Goal: Task Accomplishment & Management: Manage account settings

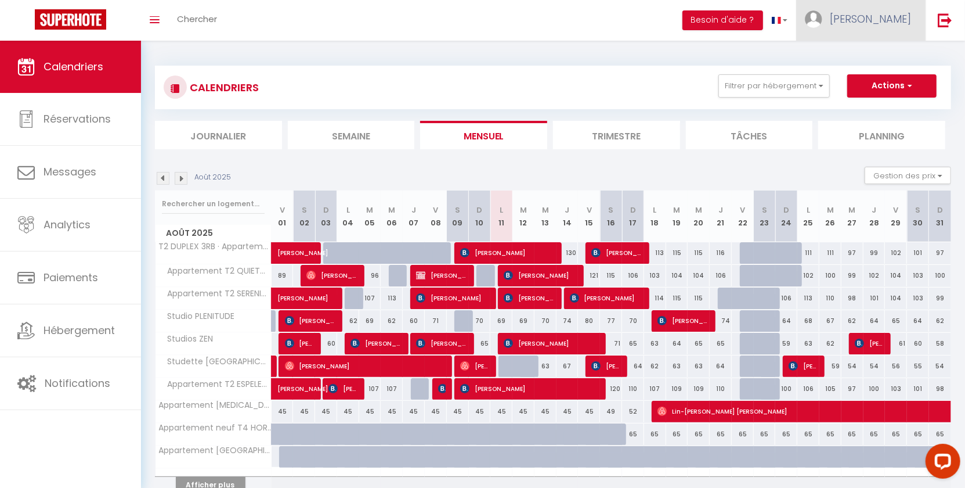
click at [866, 21] on span "[PERSON_NAME]" at bounding box center [870, 19] width 81 height 15
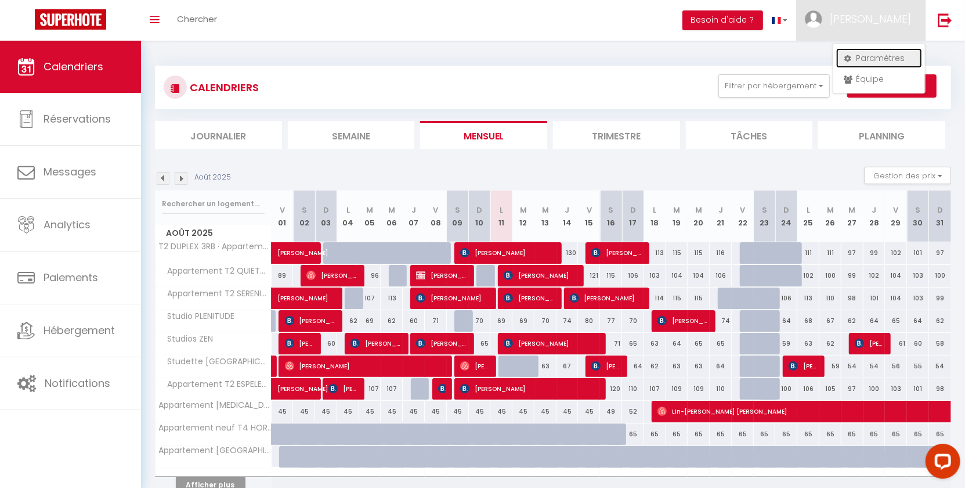
click at [854, 62] on link "Paramètres" at bounding box center [879, 58] width 86 height 20
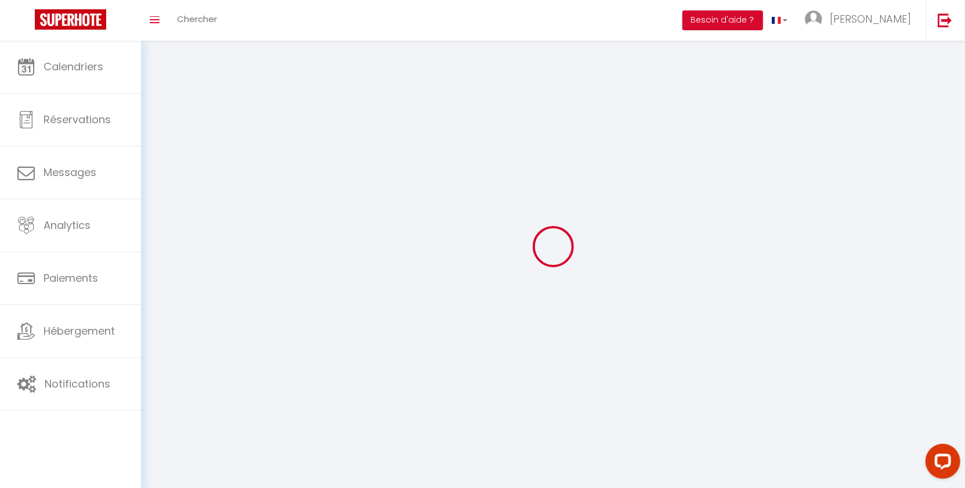
select select "28"
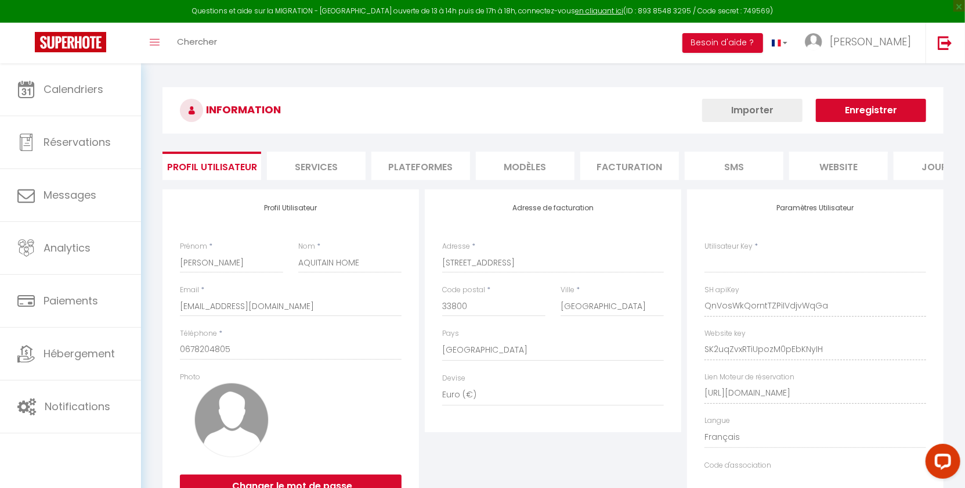
type input "QnVosWkQorntTZPiIVdjvWqGa"
type input "SK2uqZvxRTiUpozM0pEbKNyIH"
type input "[URL][DOMAIN_NAME]"
select select "fr"
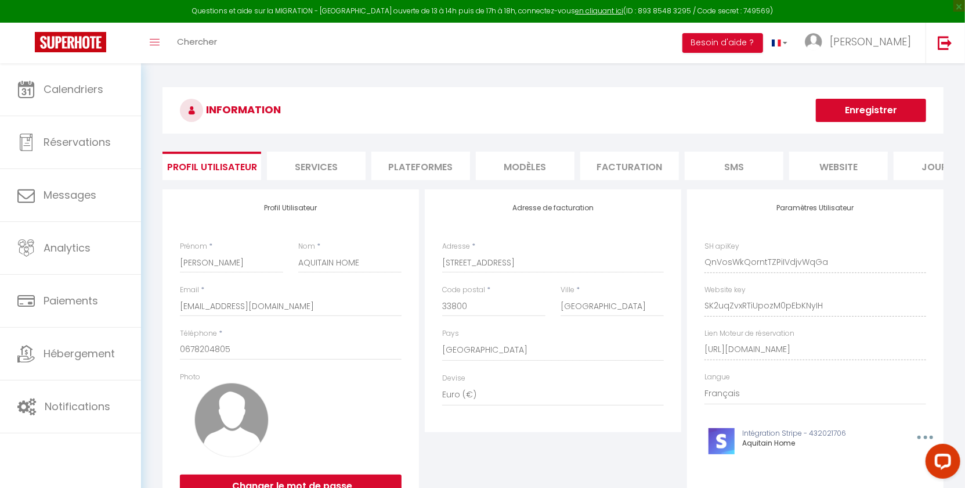
click at [405, 164] on li "Plateformes" at bounding box center [420, 165] width 99 height 28
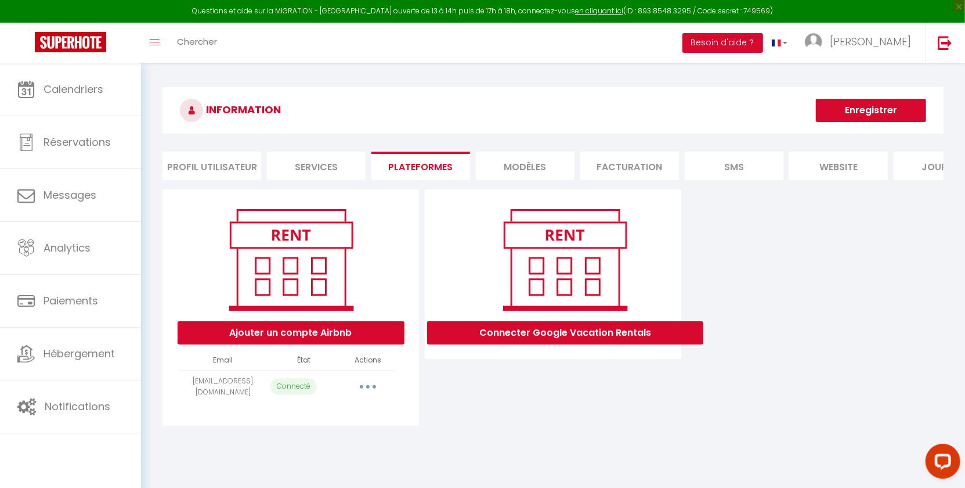
click at [371, 396] on button "button" at bounding box center [368, 386] width 33 height 19
click at [349, 423] on link "Importer les appartements" at bounding box center [316, 413] width 128 height 20
select select "8780"
select select "8781"
select select "8782"
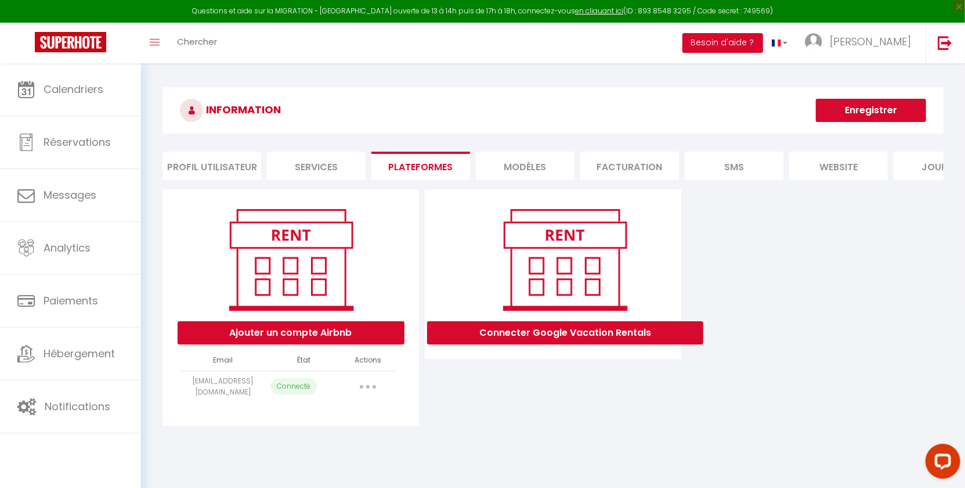
select select "8783"
select select
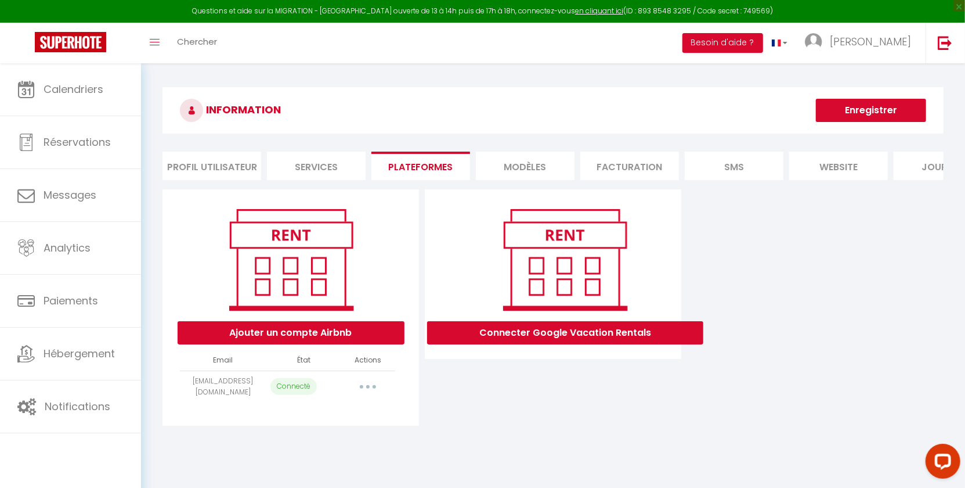
select select
select select "8790"
select select "27689"
select select
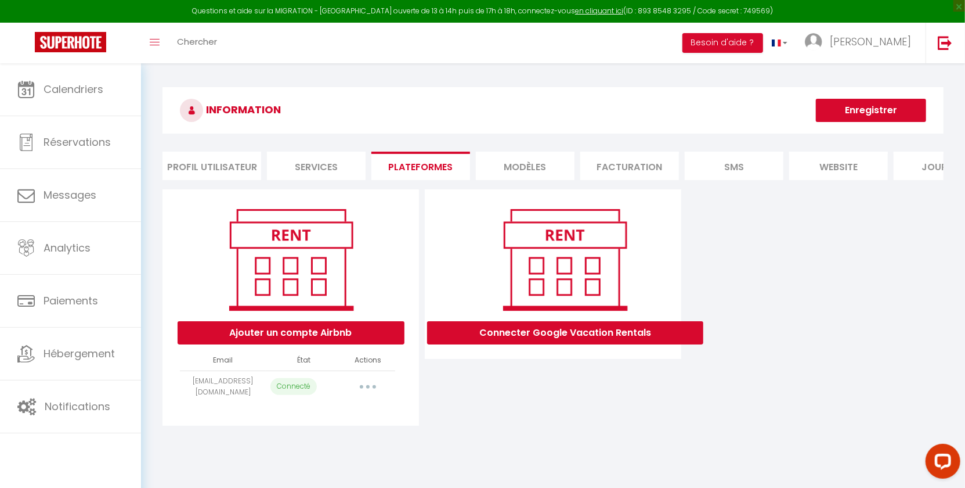
select select "47986"
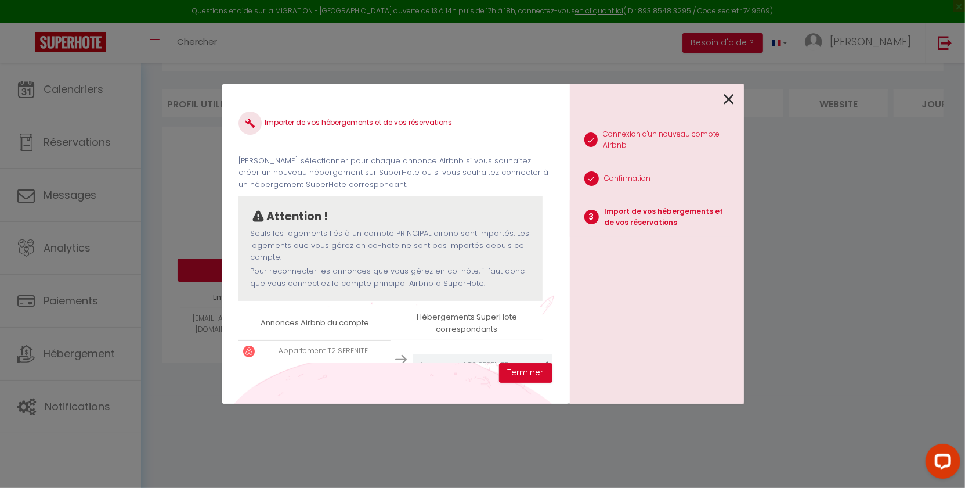
drag, startPoint x: 717, startPoint y: 102, endPoint x: 724, endPoint y: 99, distance: 7.3
click at [718, 101] on div at bounding box center [652, 97] width 165 height 27
click at [725, 99] on icon at bounding box center [729, 99] width 10 height 17
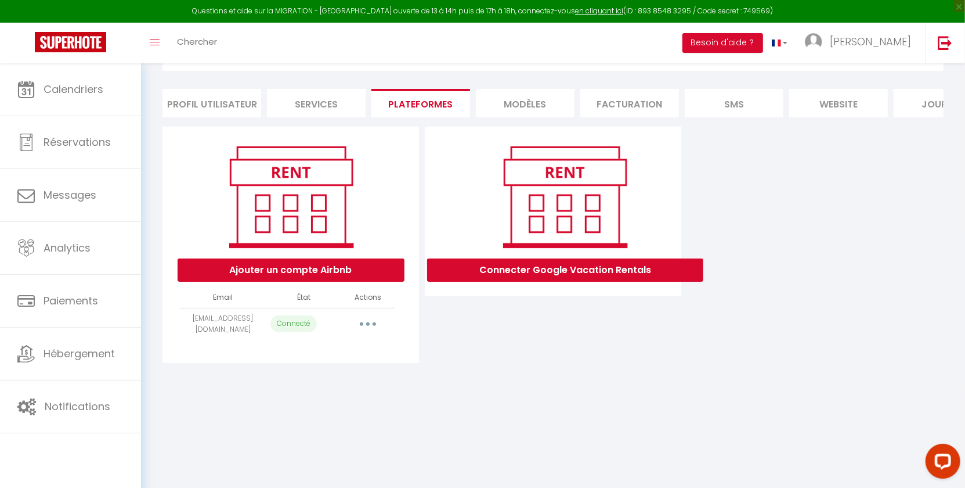
click at [370, 333] on button "button" at bounding box center [368, 324] width 33 height 19
click at [324, 402] on link "Reconnecter le compte" at bounding box center [316, 392] width 128 height 20
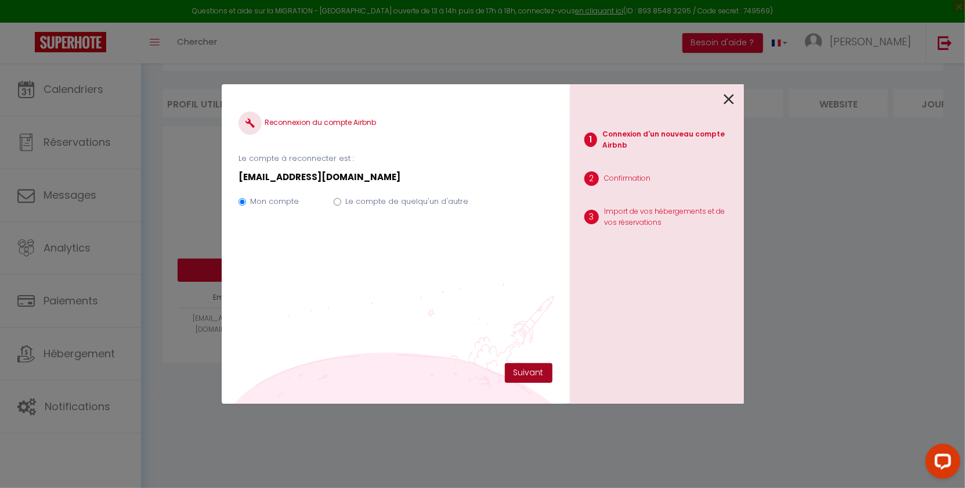
click at [539, 374] on button "Suivant" at bounding box center [529, 373] width 48 height 20
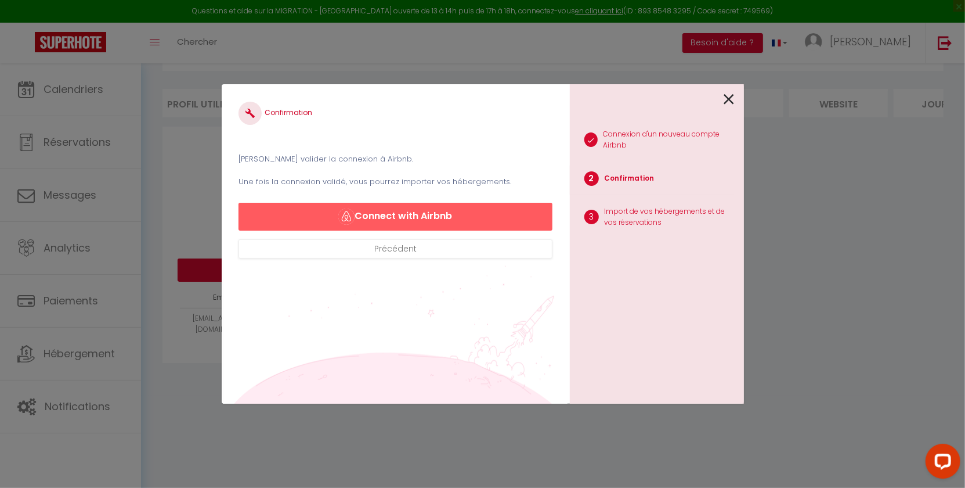
click at [732, 98] on icon at bounding box center [729, 99] width 10 height 17
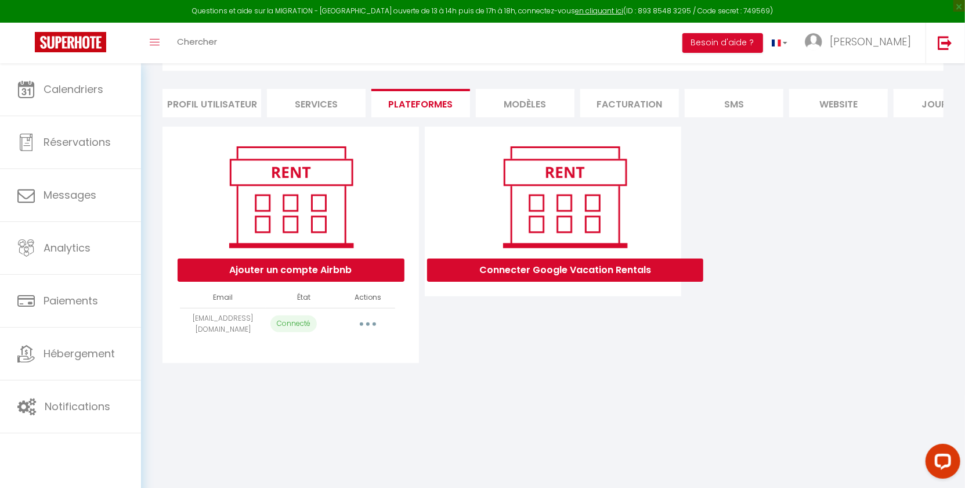
click at [369, 326] on icon "button" at bounding box center [367, 323] width 3 height 3
click at [335, 280] on button "Ajouter un compte Airbnb" at bounding box center [291, 269] width 227 height 23
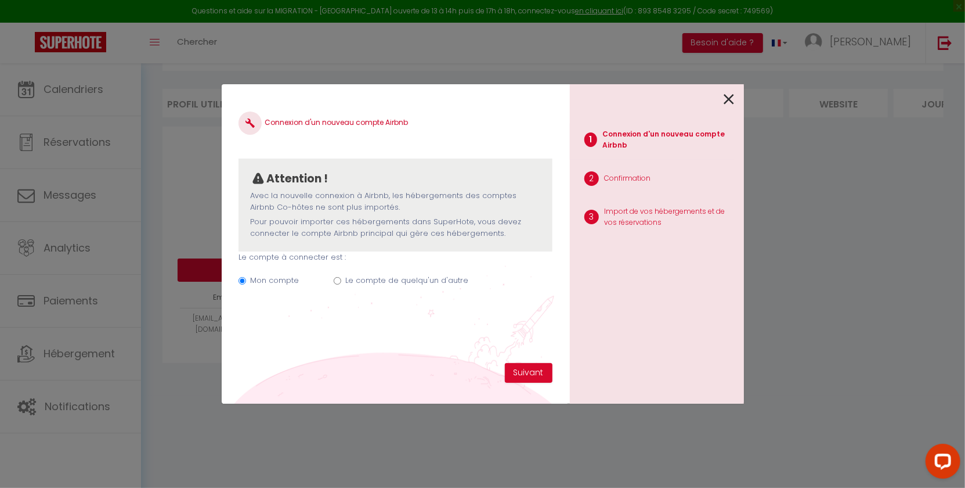
click at [351, 279] on label "Le compte de quelqu'un d'autre" at bounding box center [406, 281] width 123 height 12
click at [341, 279] on input "Le compte de quelqu'un d'autre" at bounding box center [338, 281] width 8 height 8
radio input "true"
radio input "false"
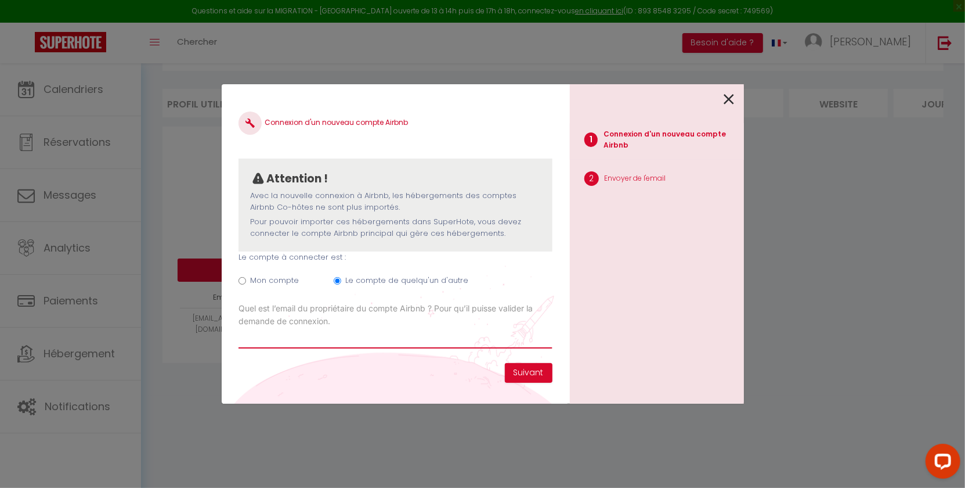
click at [319, 340] on input "Email connexion Airbnb" at bounding box center [395, 337] width 313 height 21
click at [729, 103] on icon at bounding box center [729, 99] width 10 height 17
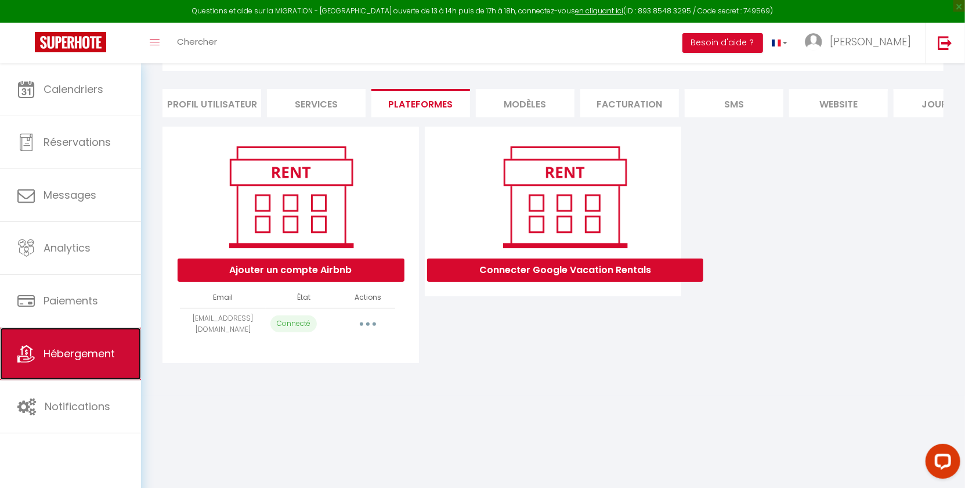
click at [84, 354] on span "Hébergement" at bounding box center [79, 353] width 71 height 15
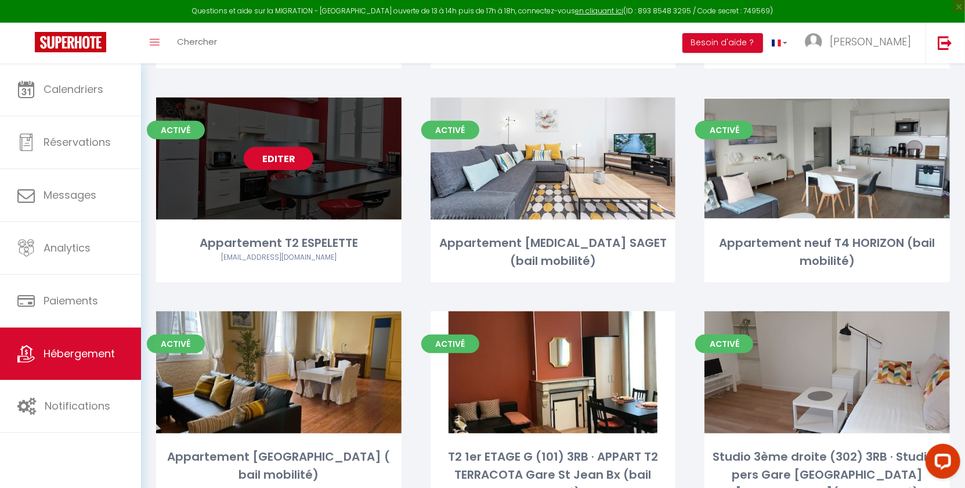
scroll to position [481, 0]
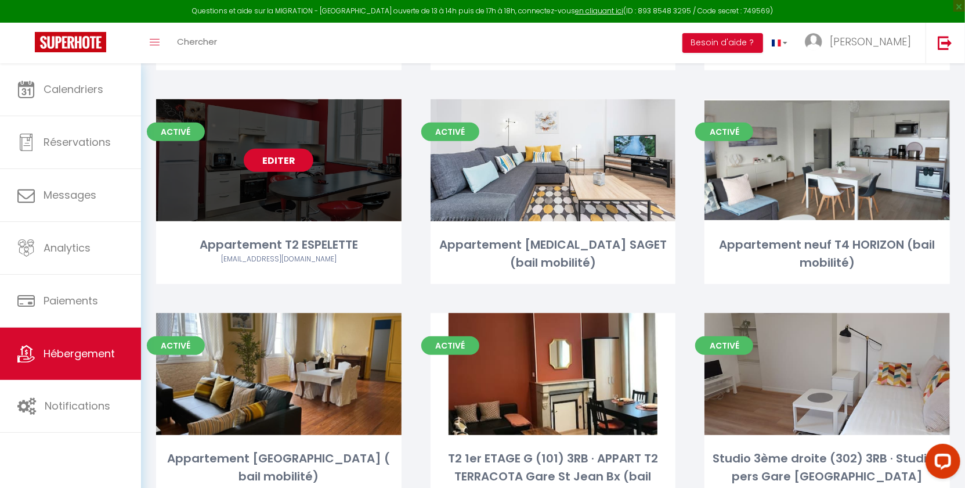
click at [284, 158] on link "Editer" at bounding box center [279, 160] width 70 height 23
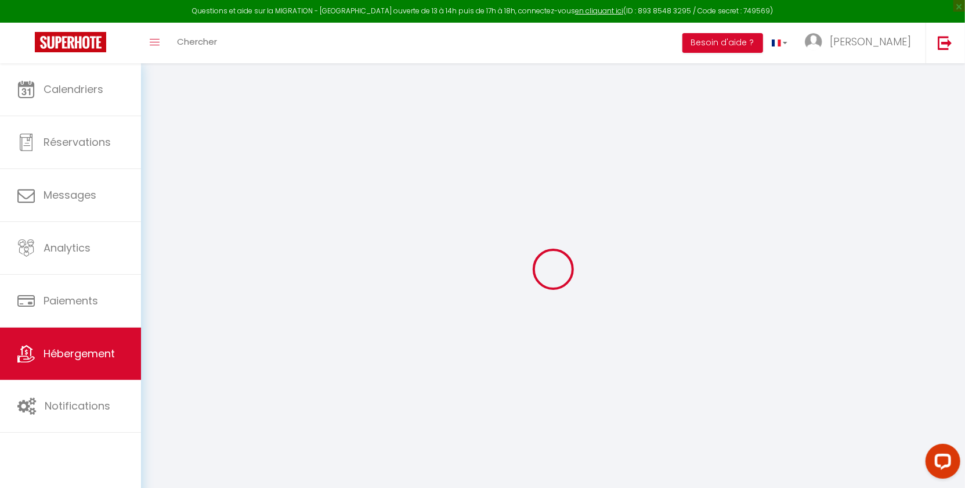
select select "+ 17 %"
select select
checkbox input "false"
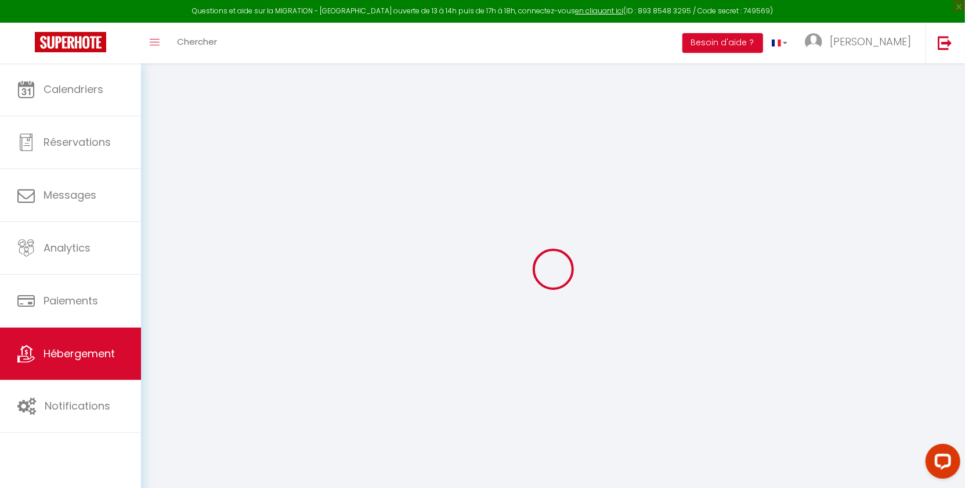
checkbox input "false"
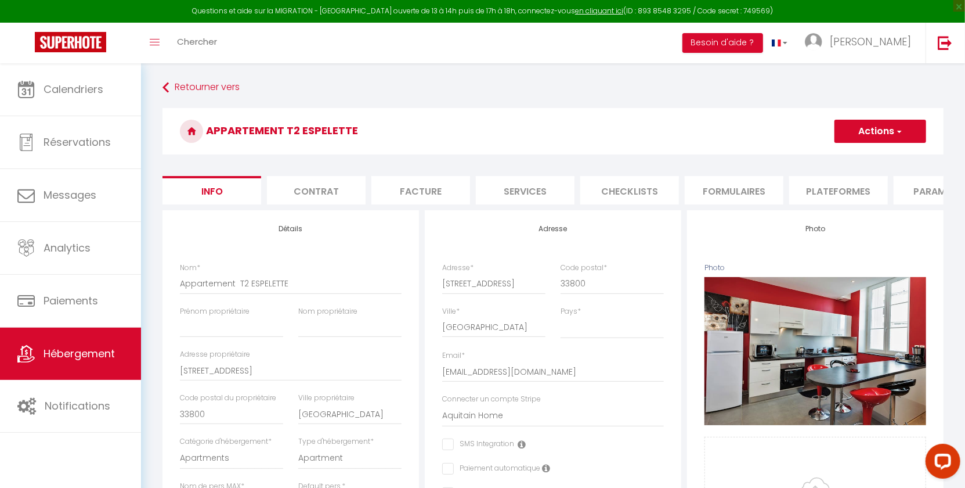
select select
checkbox input "false"
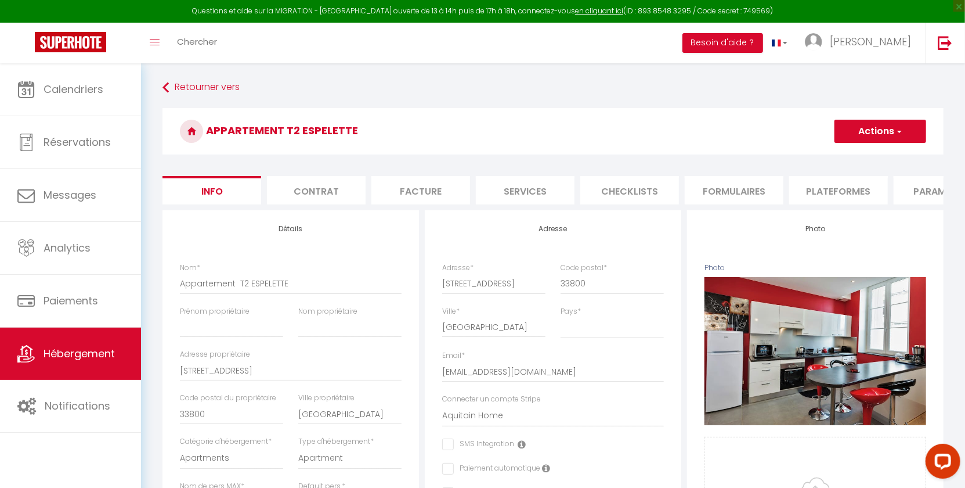
select select "1600-31011822"
click at [850, 197] on li "Plateformes" at bounding box center [838, 190] width 99 height 28
select select "-1"
select select "EUR"
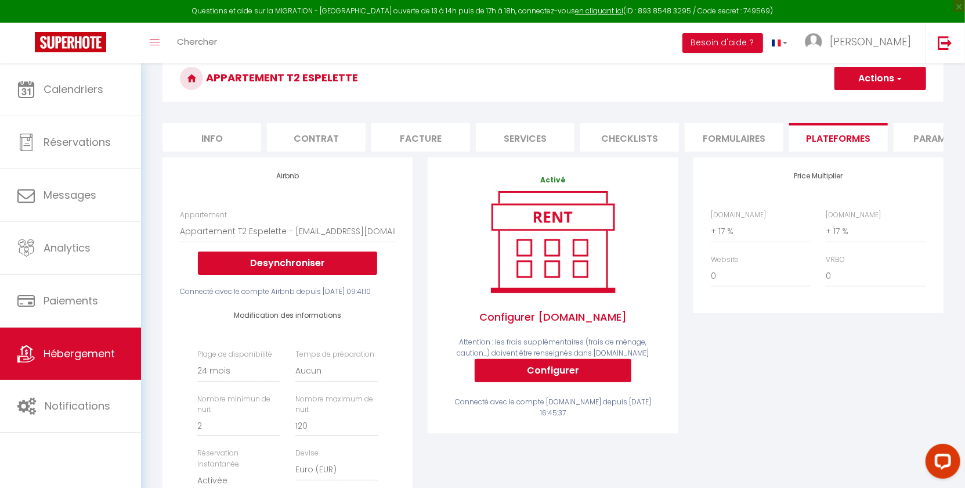
scroll to position [88, 0]
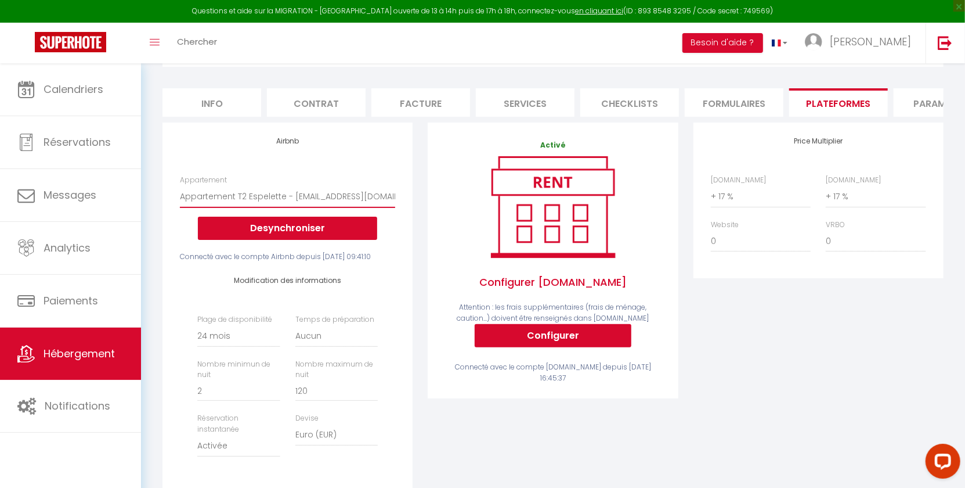
click at [343, 207] on select "Appartement T2 Espelette - [EMAIL_ADDRESS][DOMAIN_NAME] Appartement [MEDICAL_DA…" at bounding box center [287, 196] width 215 height 22
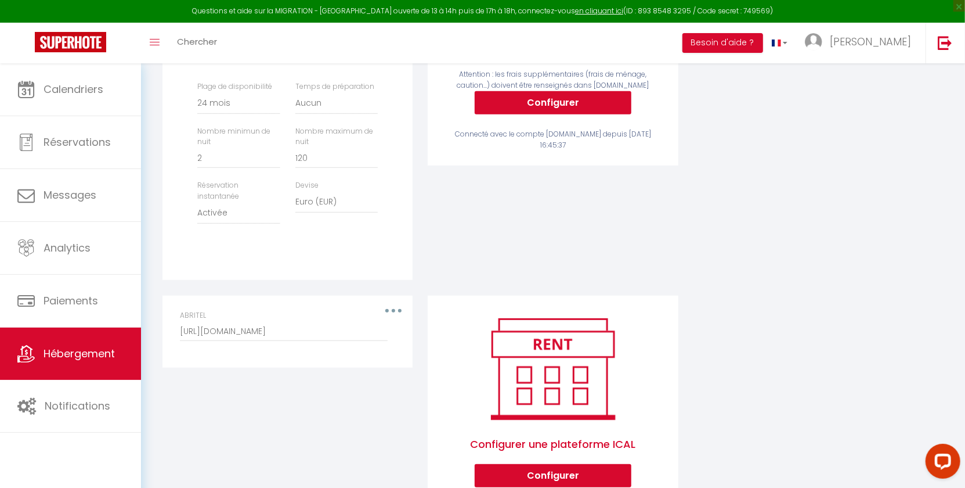
scroll to position [321, 0]
click at [947, 50] on link at bounding box center [945, 43] width 38 height 41
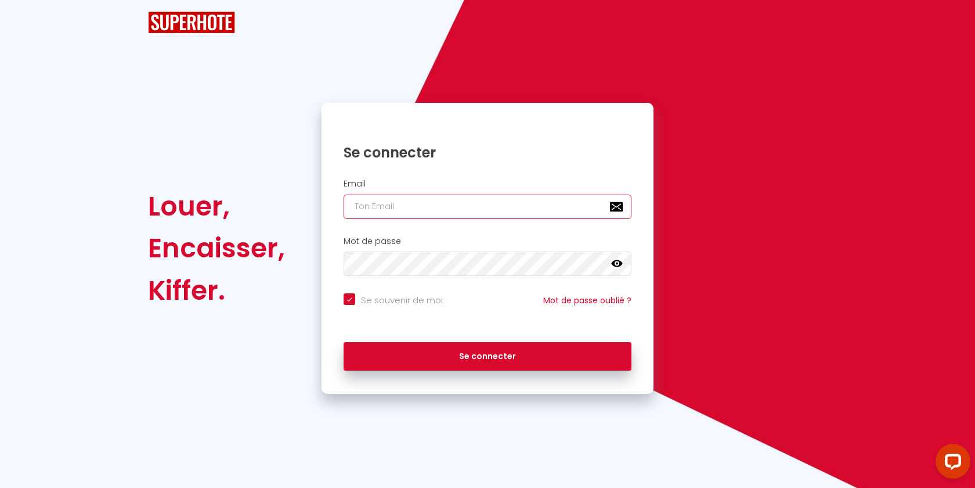
type input "[EMAIL_ADDRESS][DOMAIN_NAME]"
checkbox input "true"
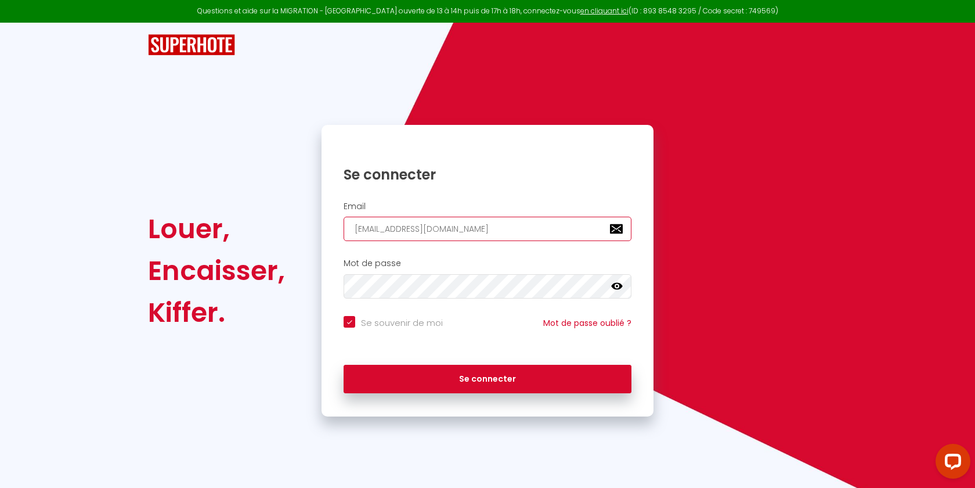
click at [490, 222] on input "[EMAIL_ADDRESS][DOMAIN_NAME]" at bounding box center [488, 228] width 288 height 24
paste input "royan@agences-placid"
type input "[EMAIL_ADDRESS][DOMAIN_NAME]"
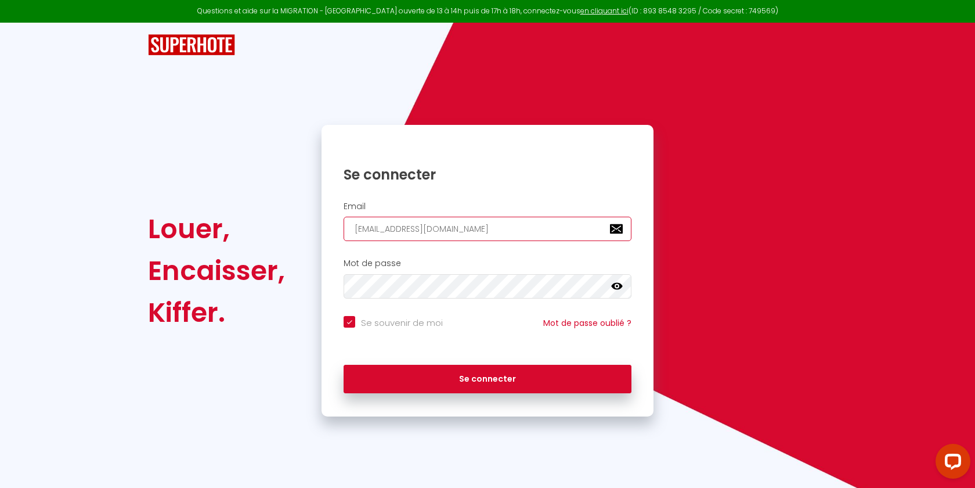
checkbox input "true"
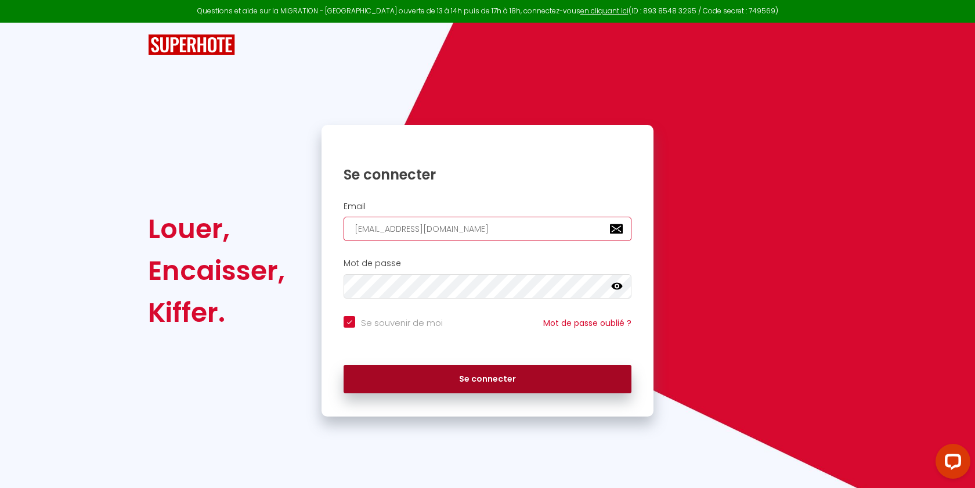
type input "[EMAIL_ADDRESS][DOMAIN_NAME]"
click at [384, 385] on button "Se connecter" at bounding box center [488, 378] width 288 height 29
checkbox input "true"
